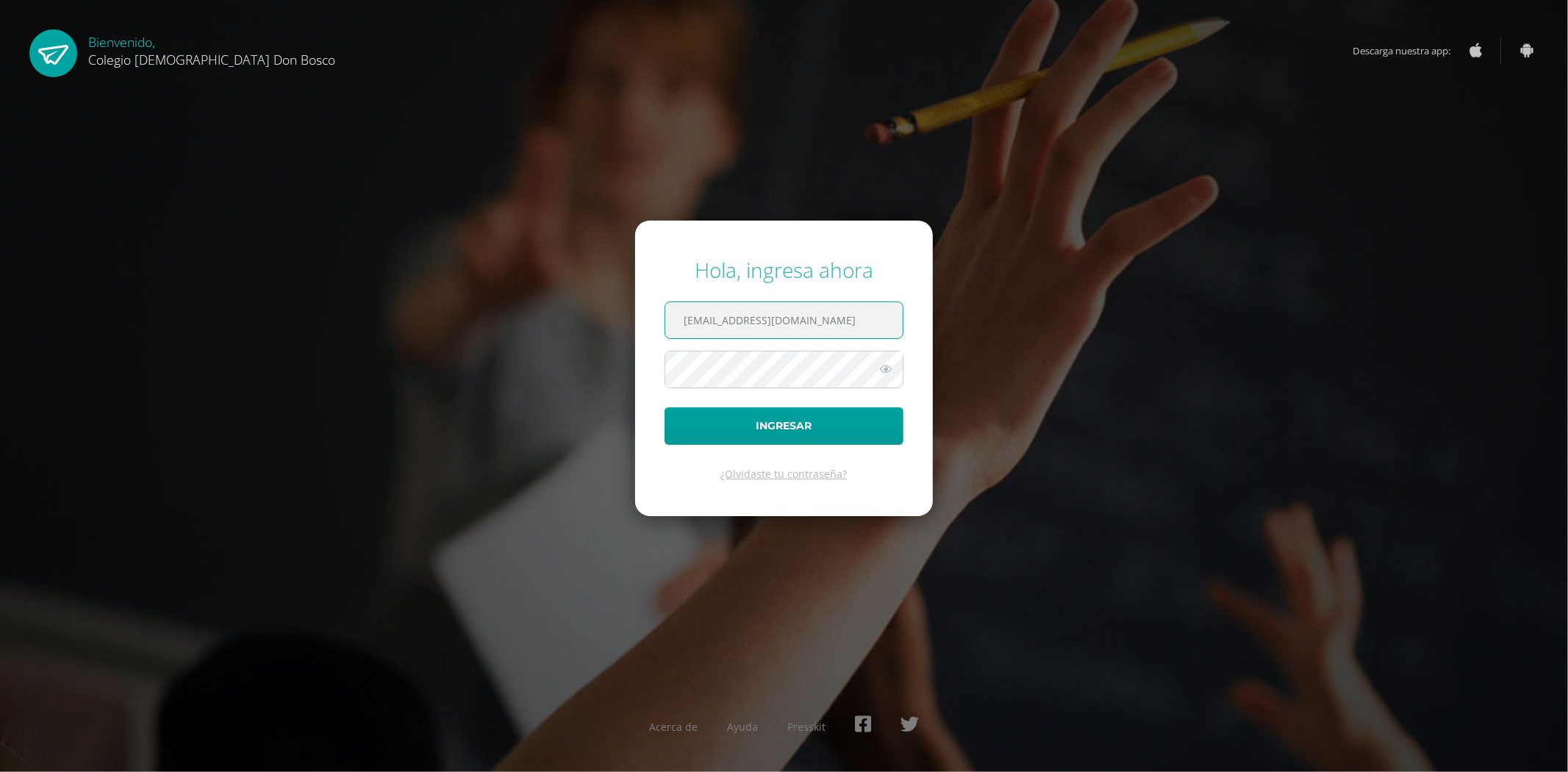
click at [770, 328] on input "edardon2911@gmail.com" at bounding box center [784, 320] width 237 height 36
type input "fdardondb24@gmail.com"
click at [799, 419] on button "Ingresar" at bounding box center [784, 426] width 239 height 37
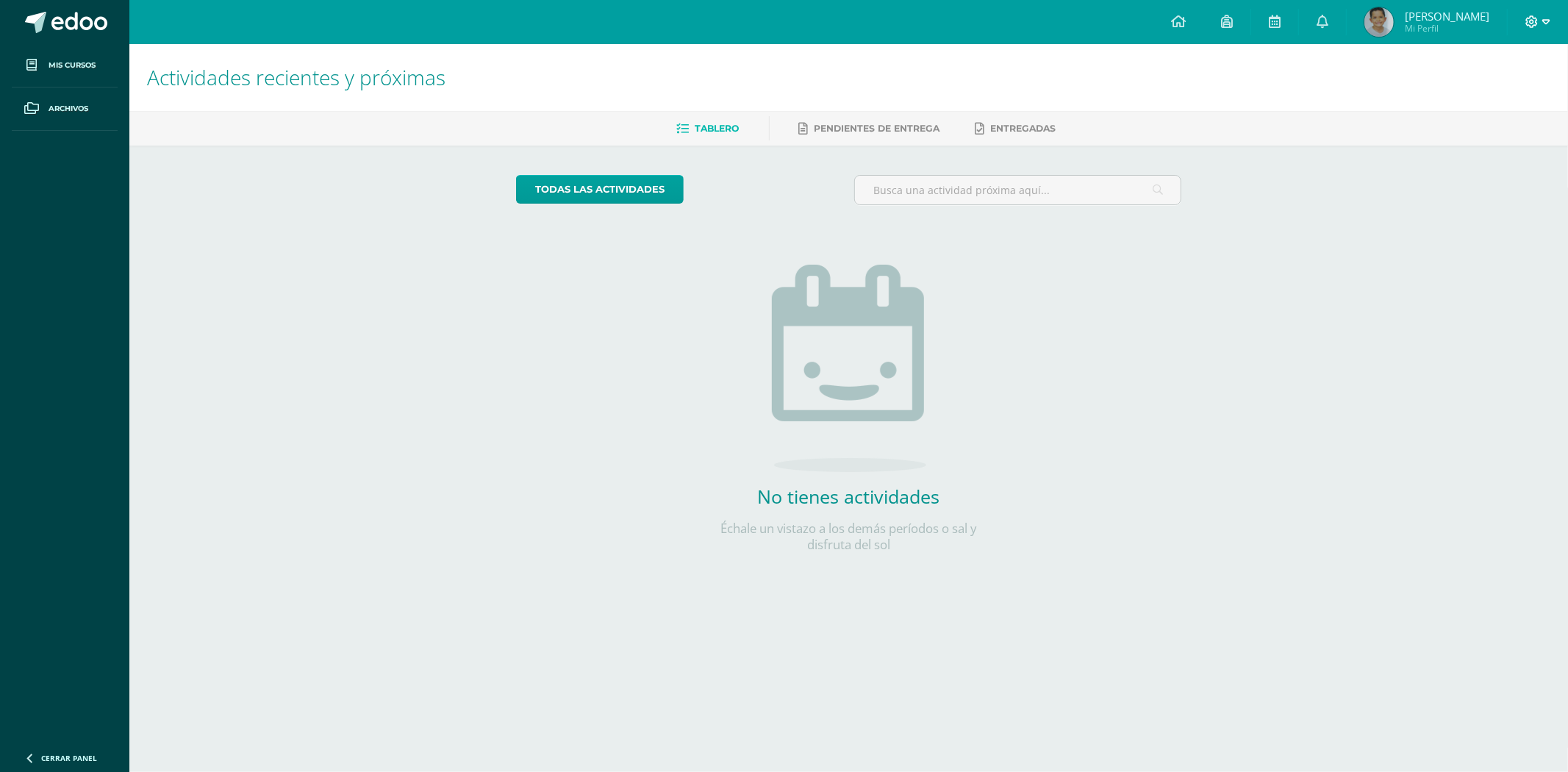
click at [1546, 23] on icon at bounding box center [1546, 22] width 8 height 13
click at [1490, 100] on span "Cerrar sesión" at bounding box center [1500, 99] width 66 height 14
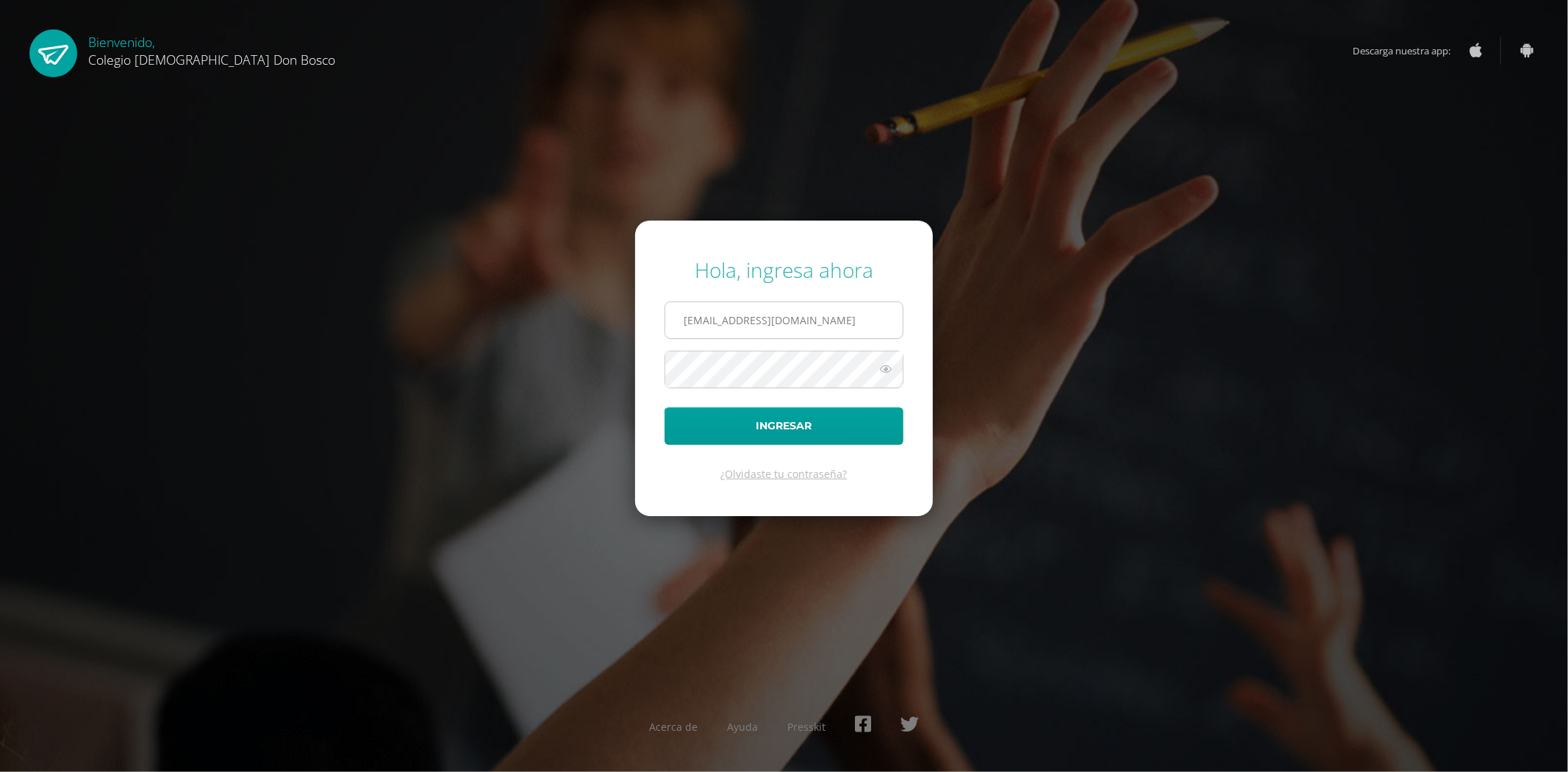
click at [794, 329] on input "fdardondb24@gmail.com" at bounding box center [784, 320] width 237 height 36
type input "jdardondb24@gmail.com"
click at [782, 432] on button "Ingresar" at bounding box center [784, 426] width 239 height 37
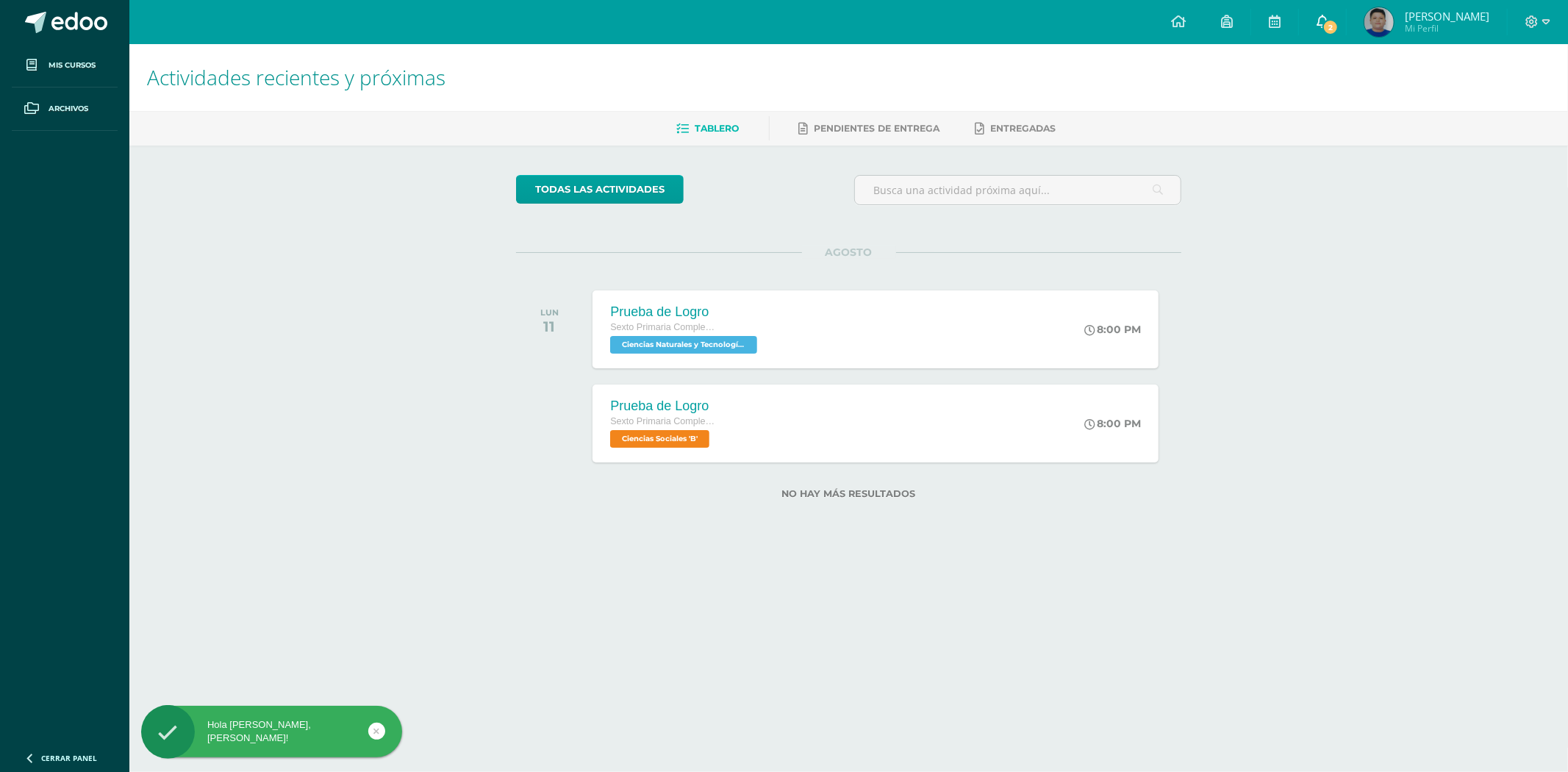
click at [1339, 24] on span "2" at bounding box center [1330, 27] width 16 height 16
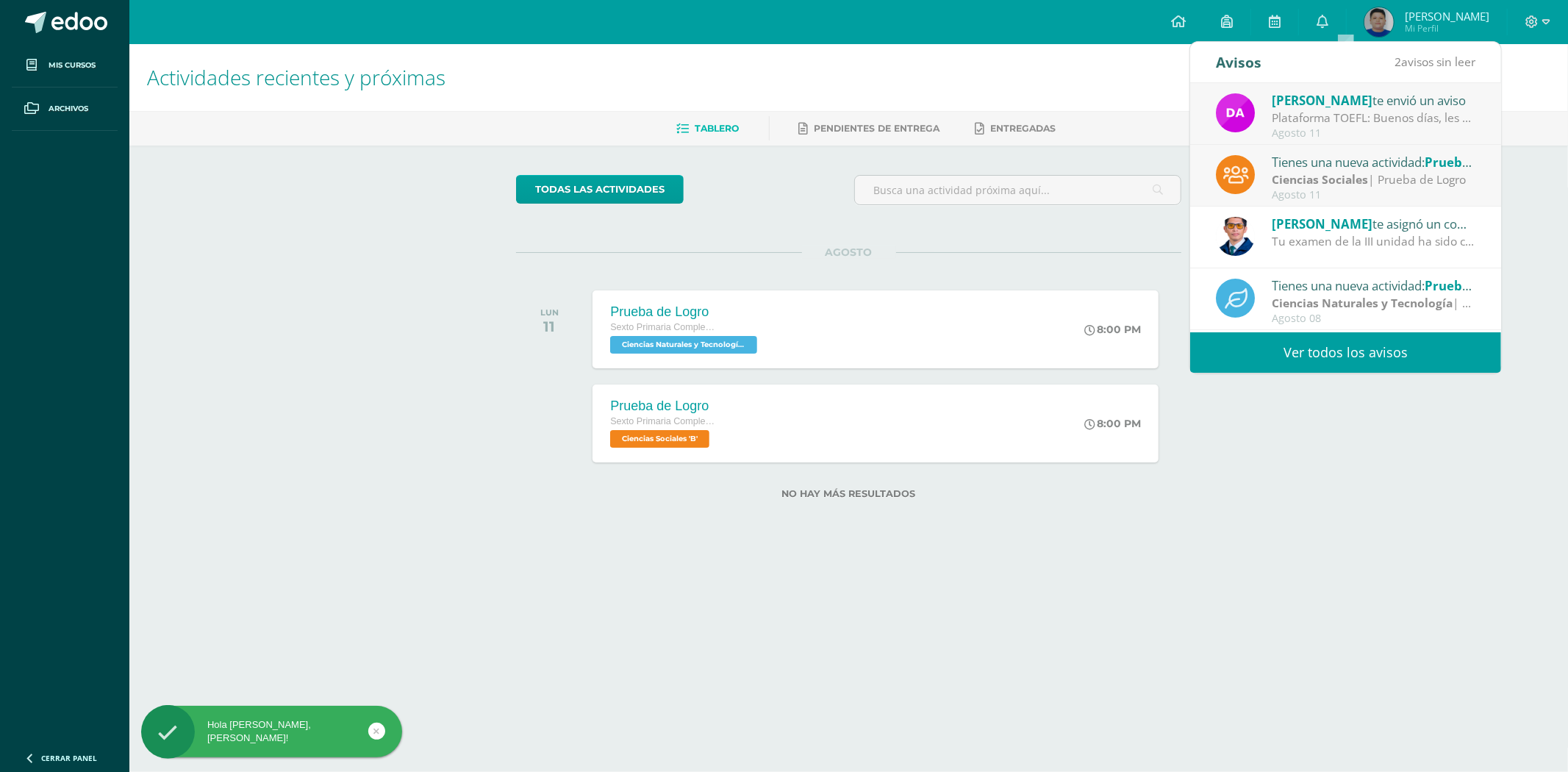
click at [1323, 178] on strong "Ciencias Sociales" at bounding box center [1320, 179] width 96 height 16
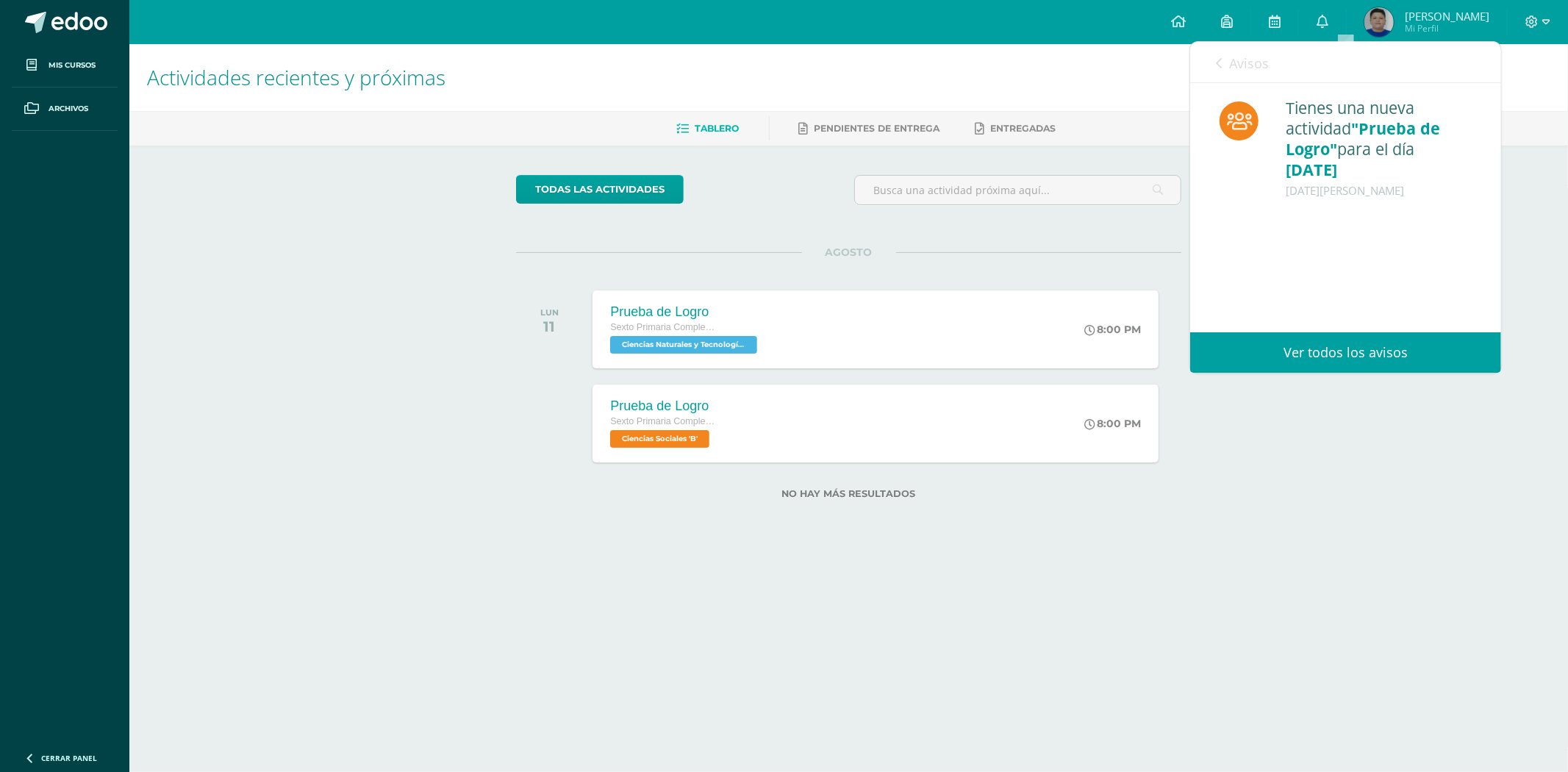
click at [1346, 350] on link "Ver todos los avisos" at bounding box center [1346, 353] width 311 height 40
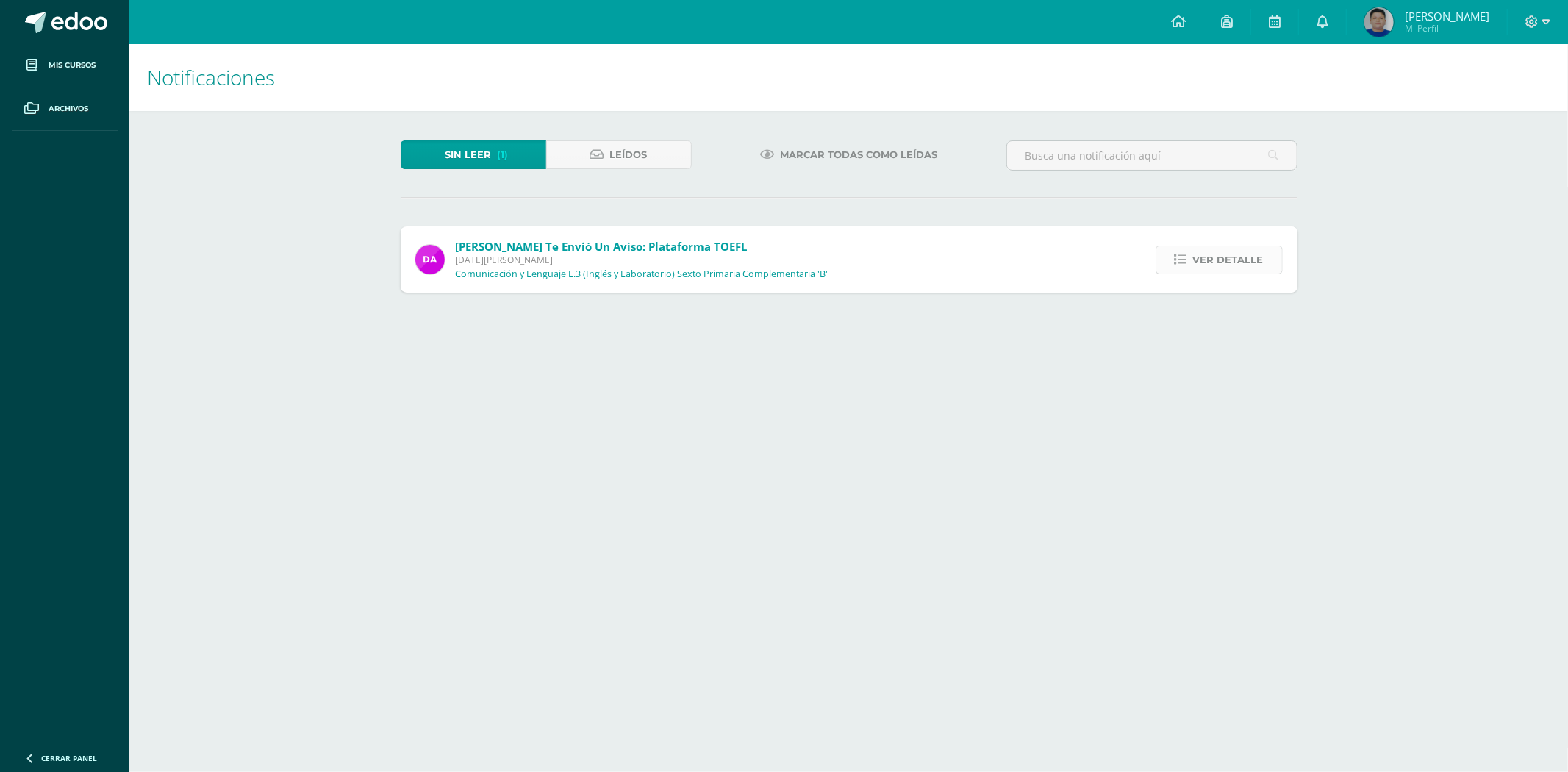
click at [1278, 263] on link "Ver detalle" at bounding box center [1219, 259] width 127 height 29
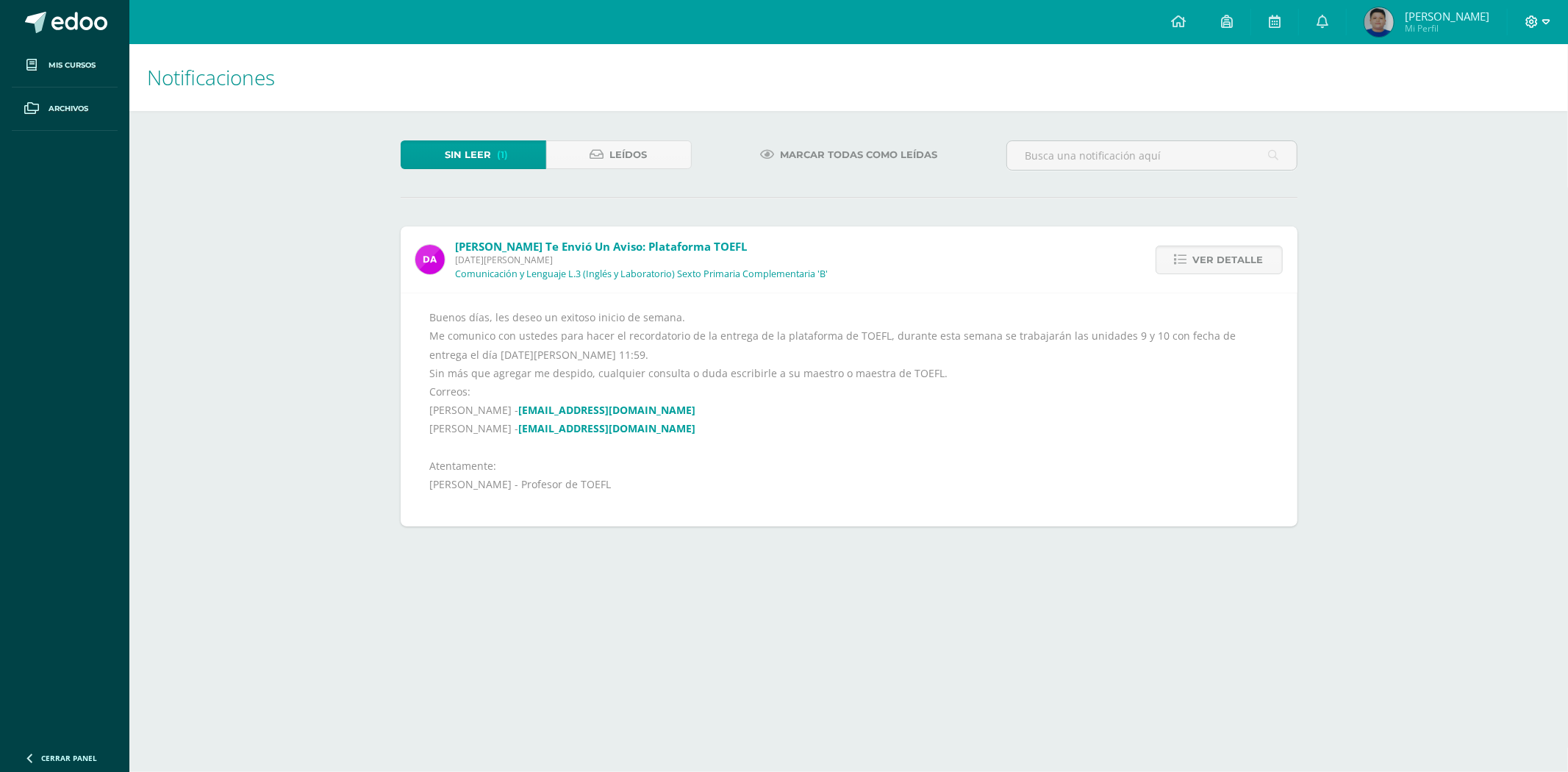
click at [1542, 19] on icon at bounding box center [1546, 22] width 8 height 13
click at [1492, 98] on span "Cerrar sesión" at bounding box center [1500, 99] width 66 height 14
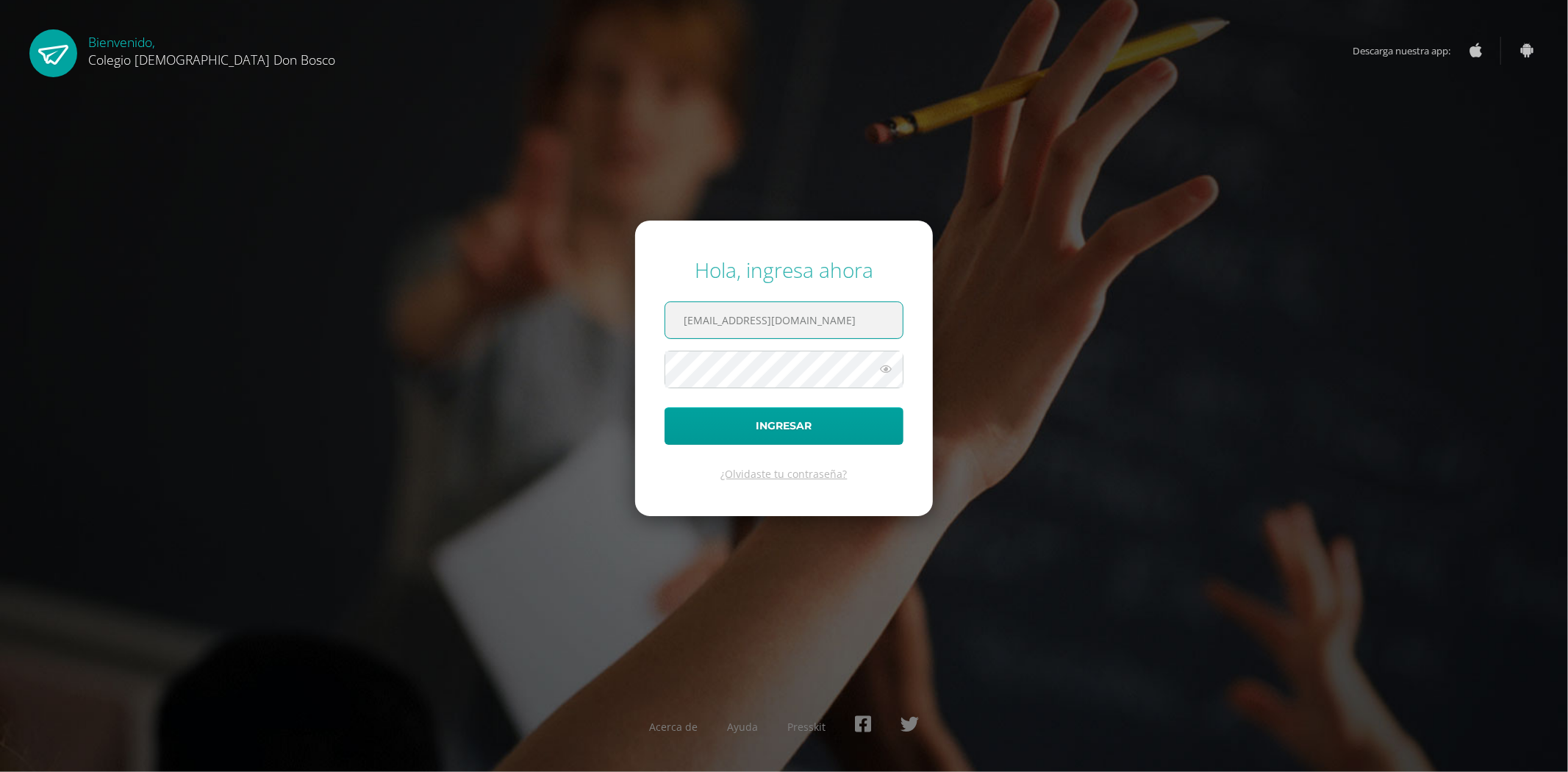
click at [849, 314] on input "jdardondb24@gmail.com" at bounding box center [784, 320] width 237 height 36
type input "fdardondb24@gmail.com"
click at [799, 428] on button "Ingresar" at bounding box center [784, 426] width 239 height 37
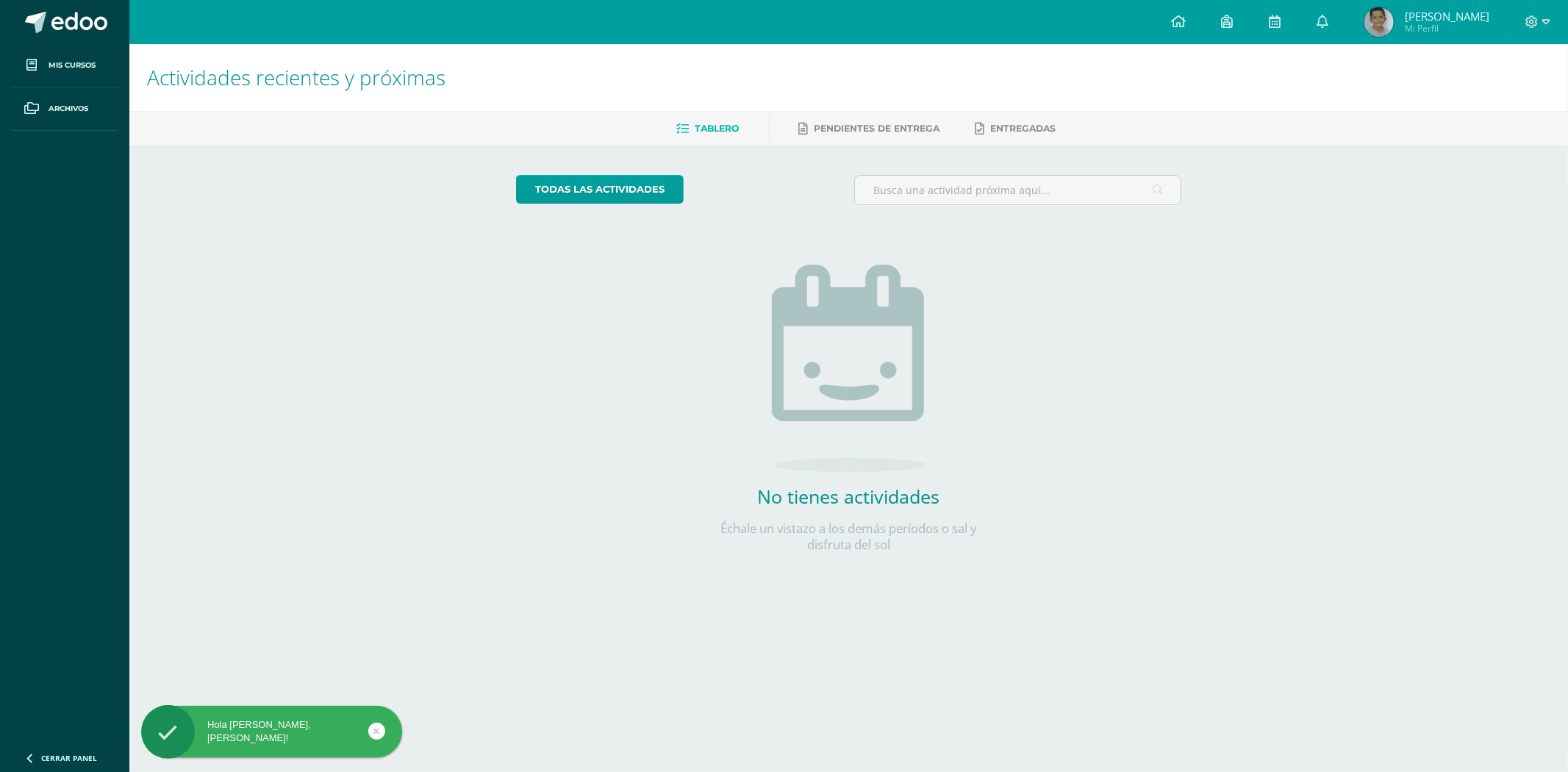
click at [1549, 22] on div at bounding box center [1537, 22] width 60 height 44
click at [1546, 22] on icon at bounding box center [1546, 22] width 8 height 13
click at [1517, 106] on link "Cerrar sesión" at bounding box center [1492, 99] width 116 height 22
